Goal: Transaction & Acquisition: Purchase product/service

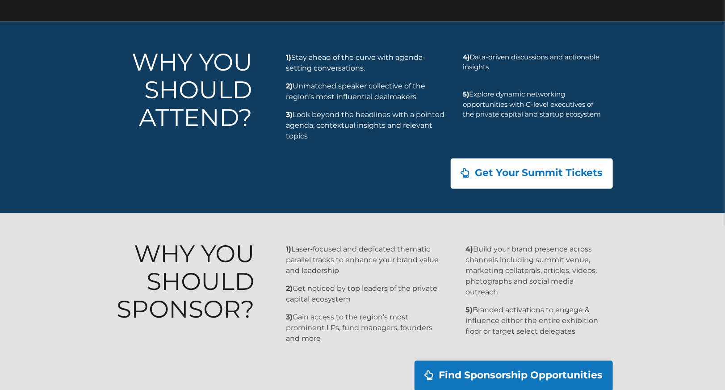
scroll to position [821, 0]
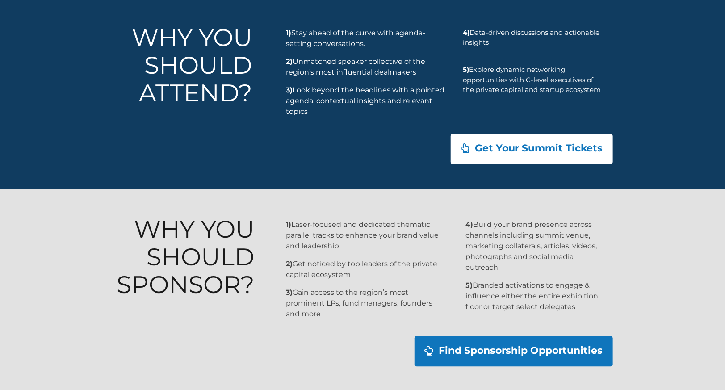
click at [500, 147] on span "Get Your Summit Tickets" at bounding box center [539, 149] width 132 height 11
click at [508, 149] on span "Get Your Summit Tickets" at bounding box center [538, 148] width 118 height 9
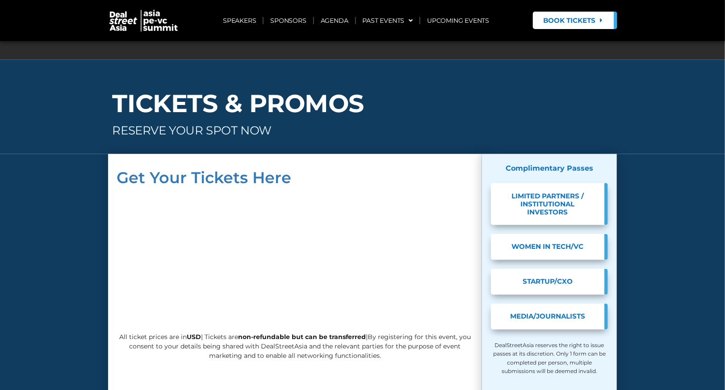
scroll to position [7374, 0]
click at [543, 278] on span "STARTUP/CXO" at bounding box center [547, 282] width 87 height 8
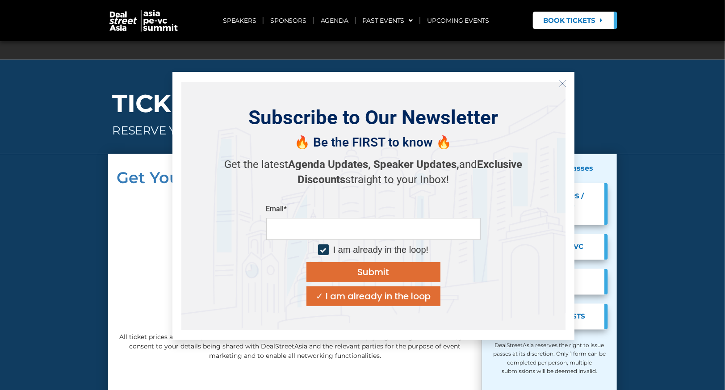
click at [565, 80] on line "Close" at bounding box center [562, 83] width 6 height 6
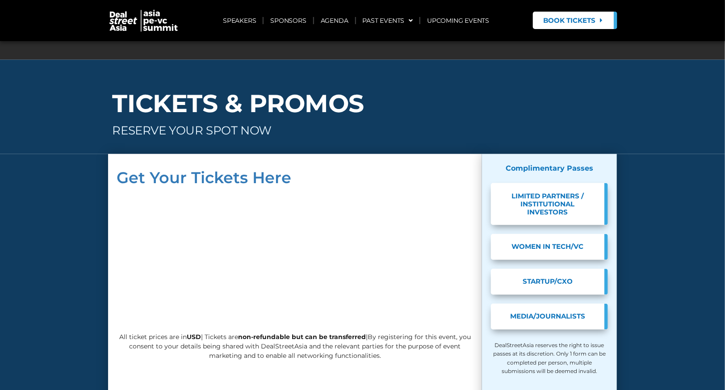
click at [553, 243] on span "WOMEN IN TECH/VC" at bounding box center [547, 247] width 87 height 8
click at [545, 192] on span "LIMITED PARTNERS / INSTITUTIONAL INVESTORS" at bounding box center [547, 204] width 87 height 24
click at [576, 313] on span "Media/Journalists" at bounding box center [547, 317] width 87 height 8
